Goal: Information Seeking & Learning: Learn about a topic

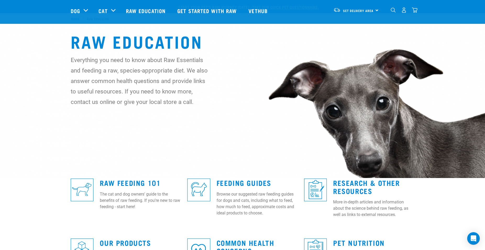
scroll to position [134, 0]
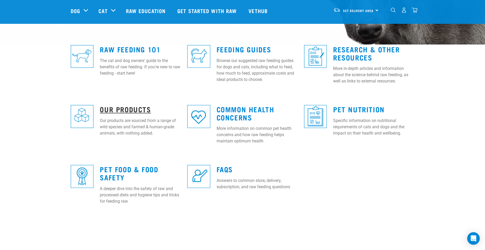
click at [128, 107] on link "Our Products" at bounding box center [125, 109] width 51 height 4
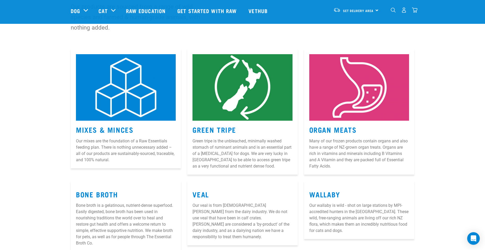
scroll to position [134, 0]
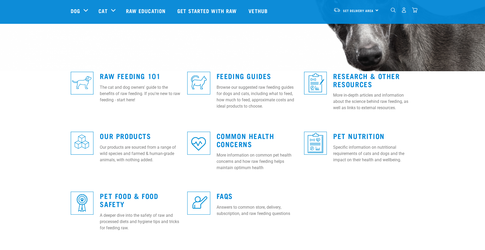
scroll to position [187, 0]
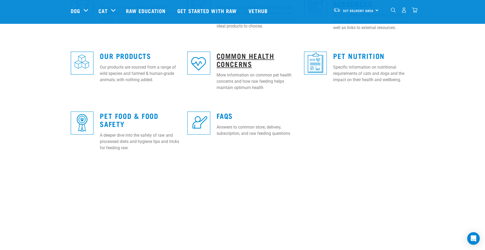
click at [222, 61] on link "Common Health Concerns" at bounding box center [246, 60] width 58 height 12
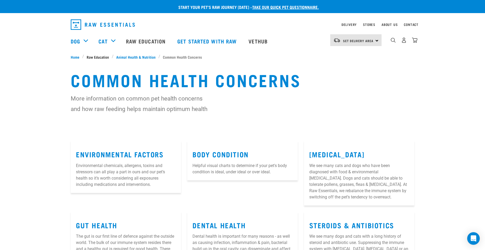
click at [96, 58] on span "Raw Education" at bounding box center [98, 56] width 22 height 5
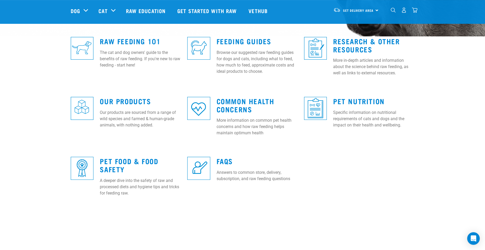
scroll to position [134, 0]
